Goal: Navigation & Orientation: Go to known website

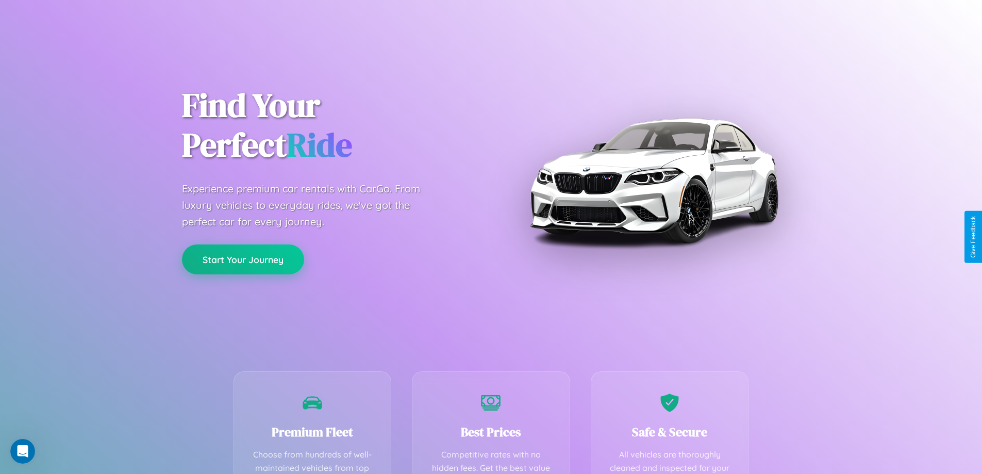
click at [243, 259] on button "Start Your Journey" at bounding box center [243, 259] width 122 height 30
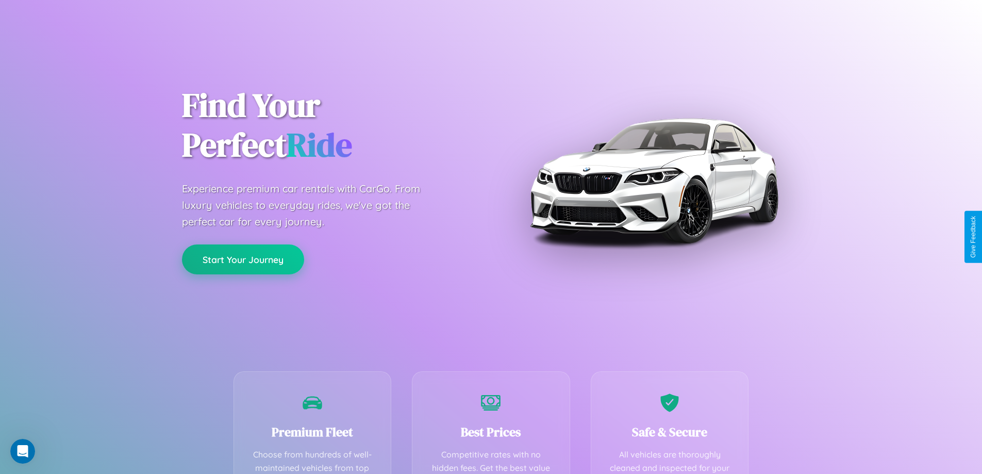
click at [243, 259] on button "Start Your Journey" at bounding box center [243, 259] width 122 height 30
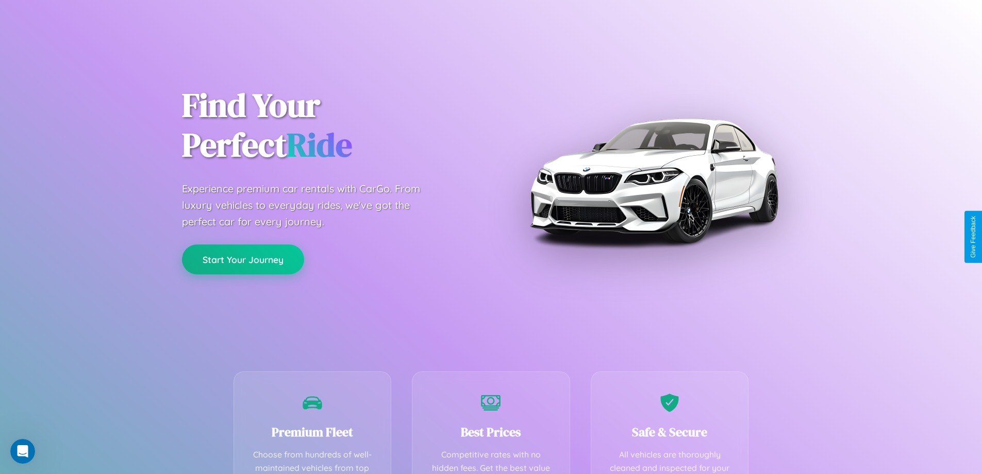
click at [243, 259] on button "Start Your Journey" at bounding box center [243, 259] width 122 height 30
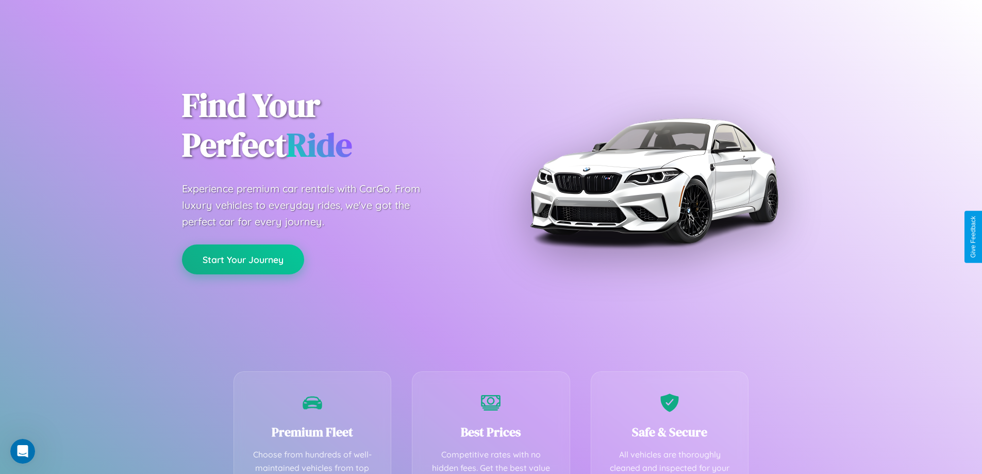
click at [243, 259] on button "Start Your Journey" at bounding box center [243, 259] width 122 height 30
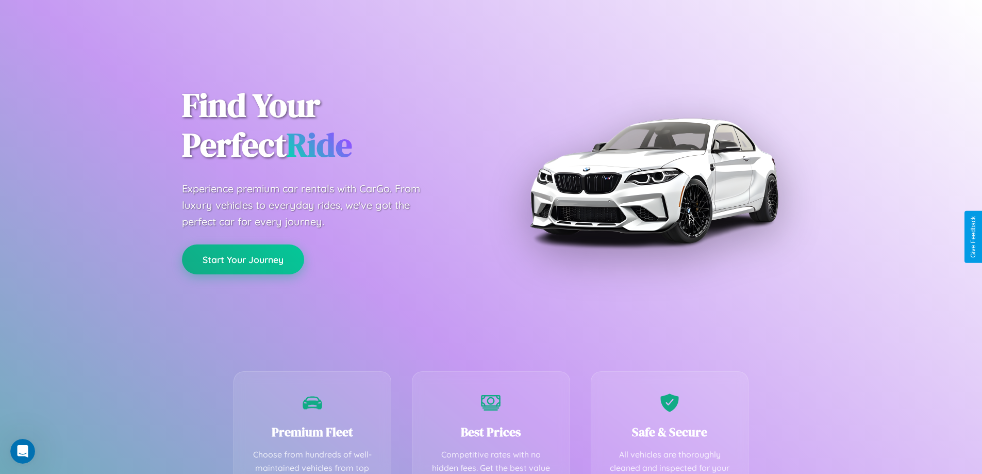
click at [243, 259] on button "Start Your Journey" at bounding box center [243, 259] width 122 height 30
